Goal: Information Seeking & Learning: Learn about a topic

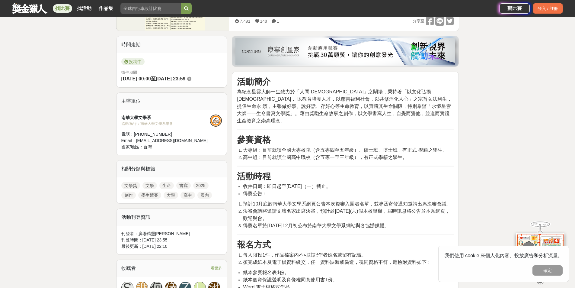
scroll to position [151, 0]
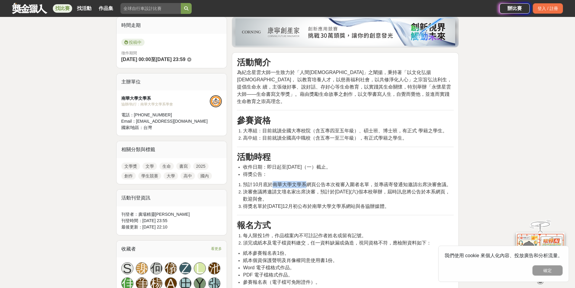
drag, startPoint x: 272, startPoint y: 178, endPoint x: 306, endPoint y: 177, distance: 34.4
click at [306, 182] on span "預計10月底於南華大學文學系網頁公告本次複審入圍者名單，並專函寄發通知邀請出席決審會議。" at bounding box center [347, 184] width 208 height 5
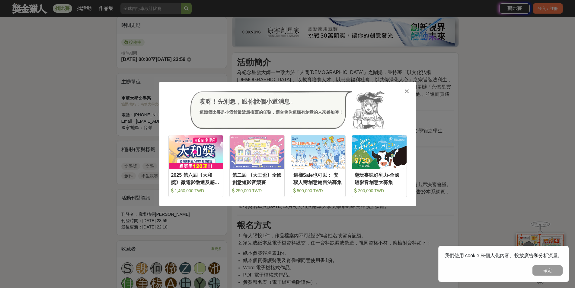
click at [408, 90] on icon at bounding box center [407, 91] width 5 height 6
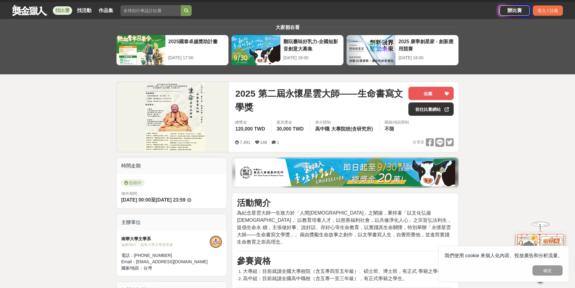
scroll to position [0, 0]
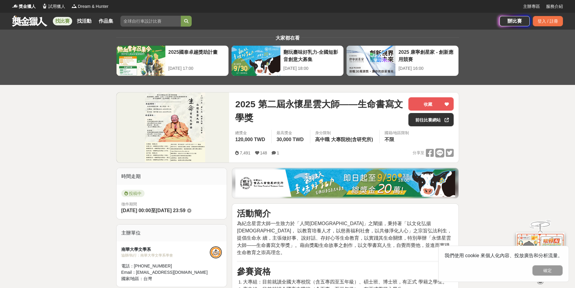
click at [62, 19] on link "找比賽" at bounding box center [62, 21] width 19 height 8
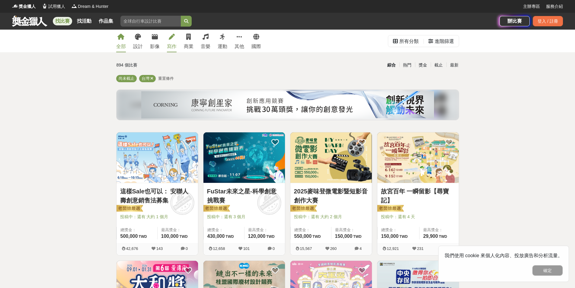
click at [171, 47] on div "寫作" at bounding box center [172, 46] width 10 height 7
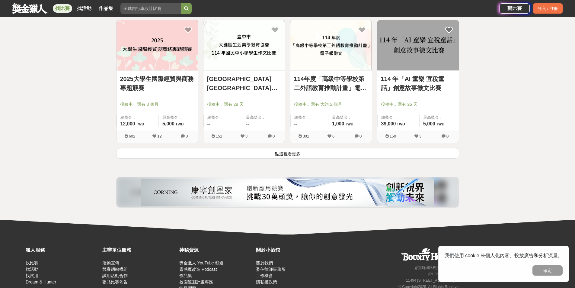
scroll to position [785, 0]
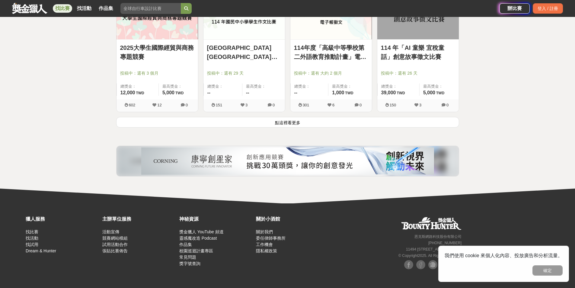
click at [429, 125] on button "點這裡看更多" at bounding box center [287, 122] width 343 height 11
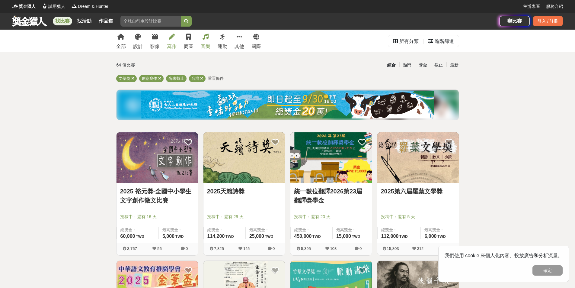
click at [210, 36] on link "音樂" at bounding box center [206, 41] width 10 height 23
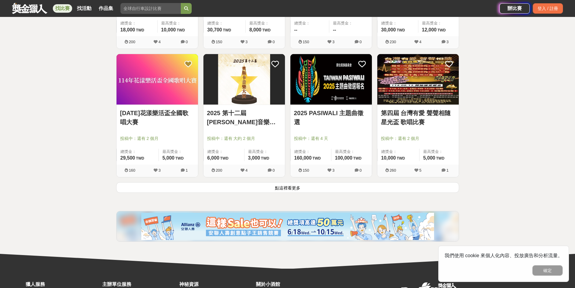
scroll to position [725, 0]
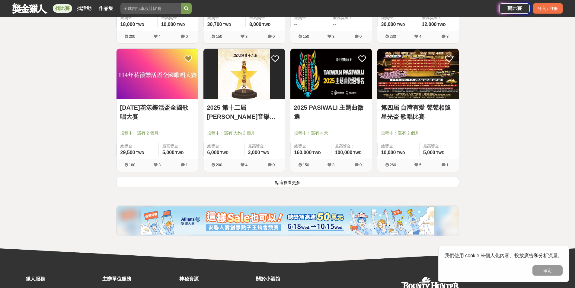
click at [296, 182] on button "點這裡看更多" at bounding box center [287, 182] width 343 height 11
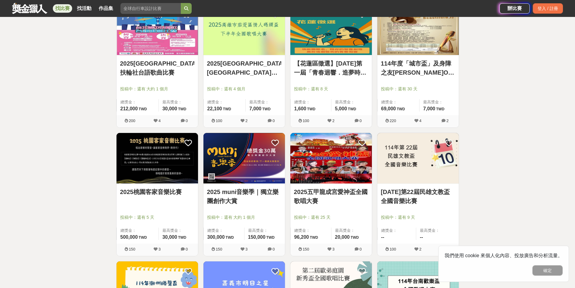
scroll to position [906, 0]
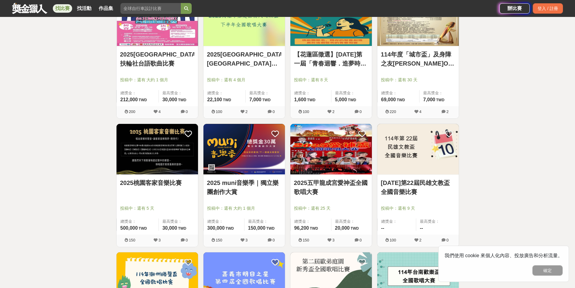
click at [417, 183] on link "[DATE]第22屆民雄文教盃全國音樂比賽" at bounding box center [418, 187] width 74 height 18
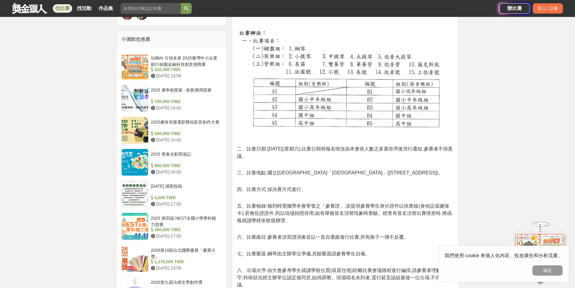
scroll to position [544, 0]
